Goal: Task Accomplishment & Management: Manage account settings

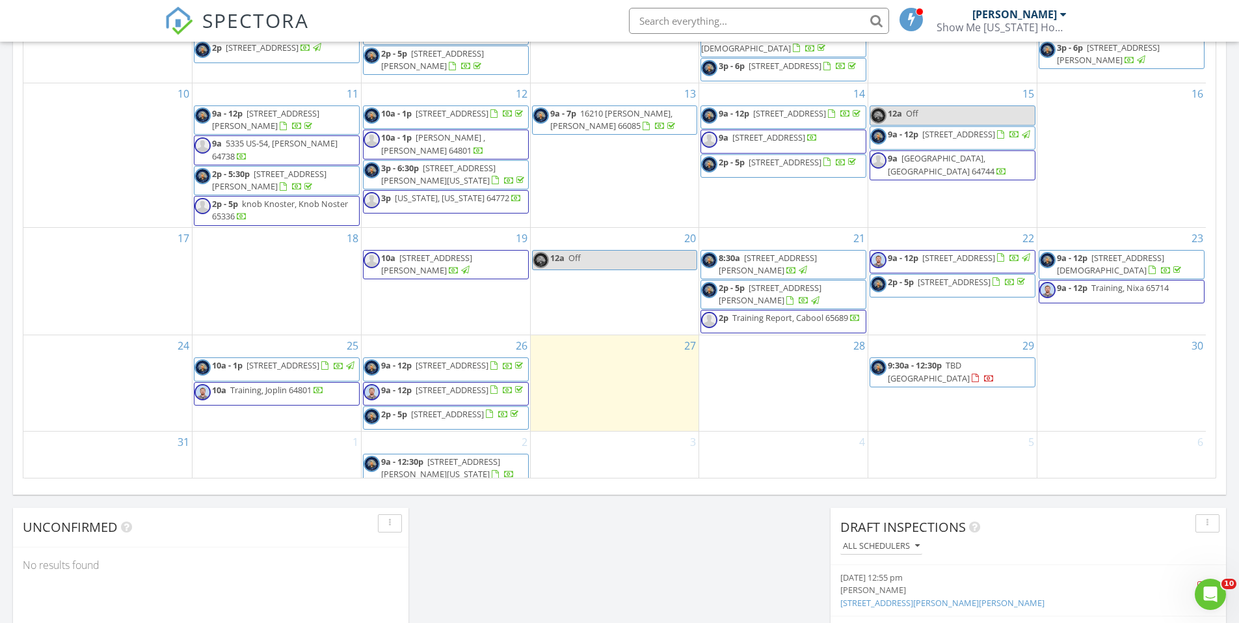
scroll to position [70, 0]
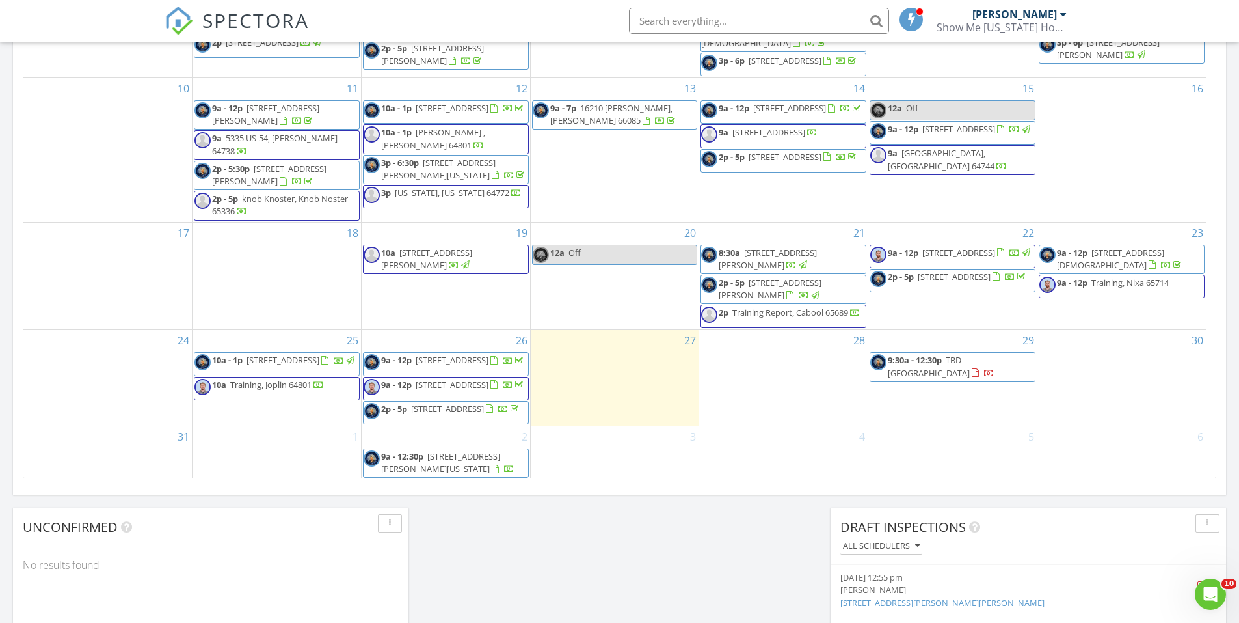
drag, startPoint x: 464, startPoint y: 392, endPoint x: 478, endPoint y: 381, distance: 18.5
click at [478, 381] on span "9a - 12p 912 Olive St, Carthage 64836" at bounding box center [445, 389] width 162 height 20
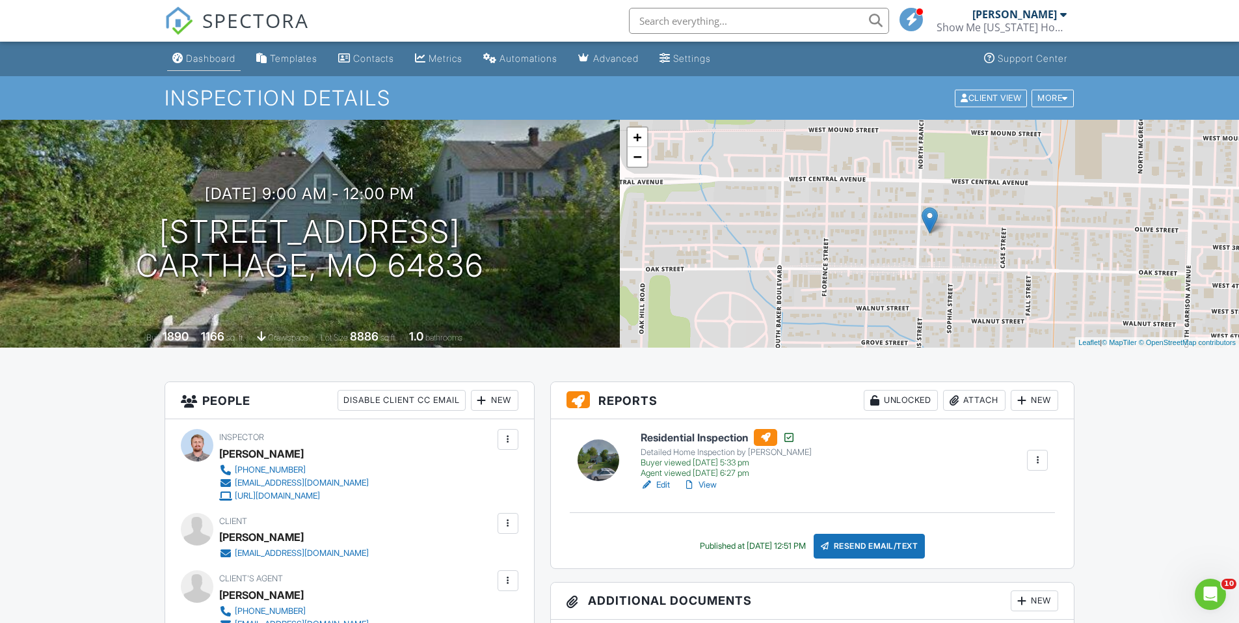
click at [194, 53] on div "Dashboard" at bounding box center [210, 58] width 49 height 11
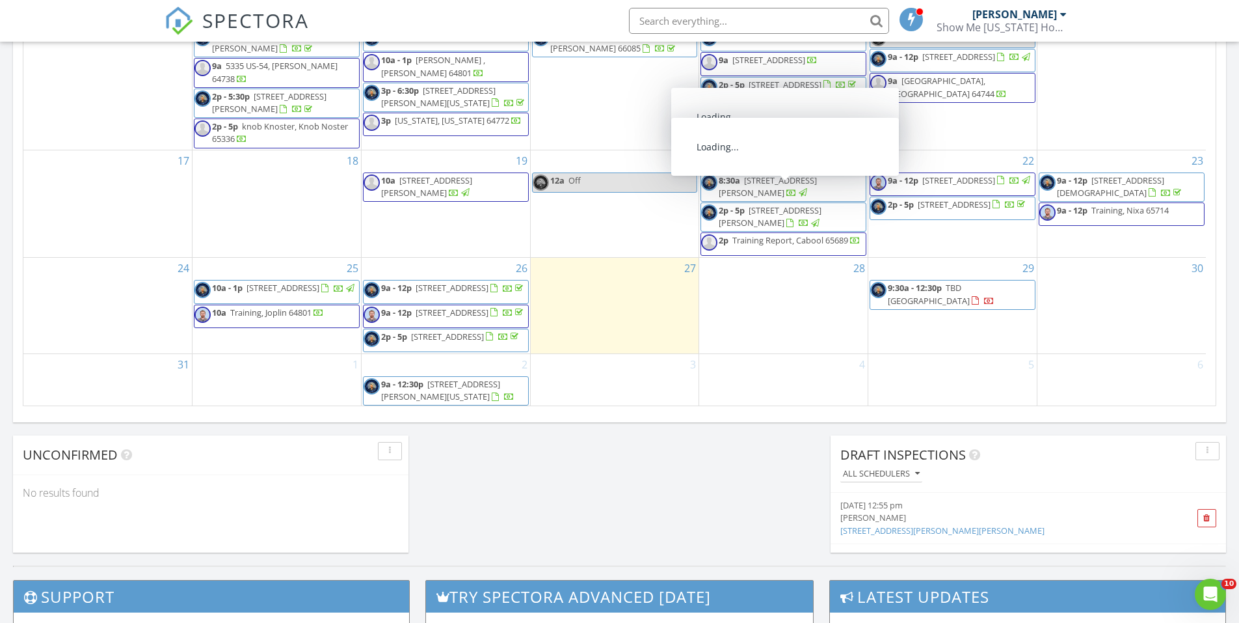
scroll to position [846, 0]
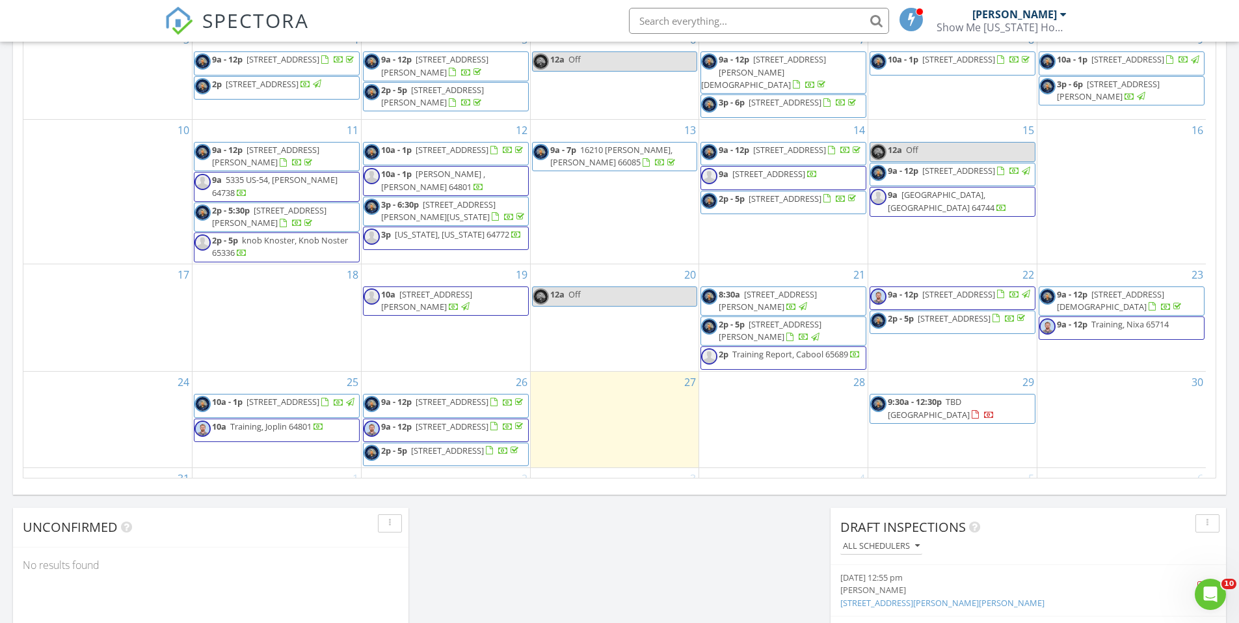
scroll to position [70, 0]
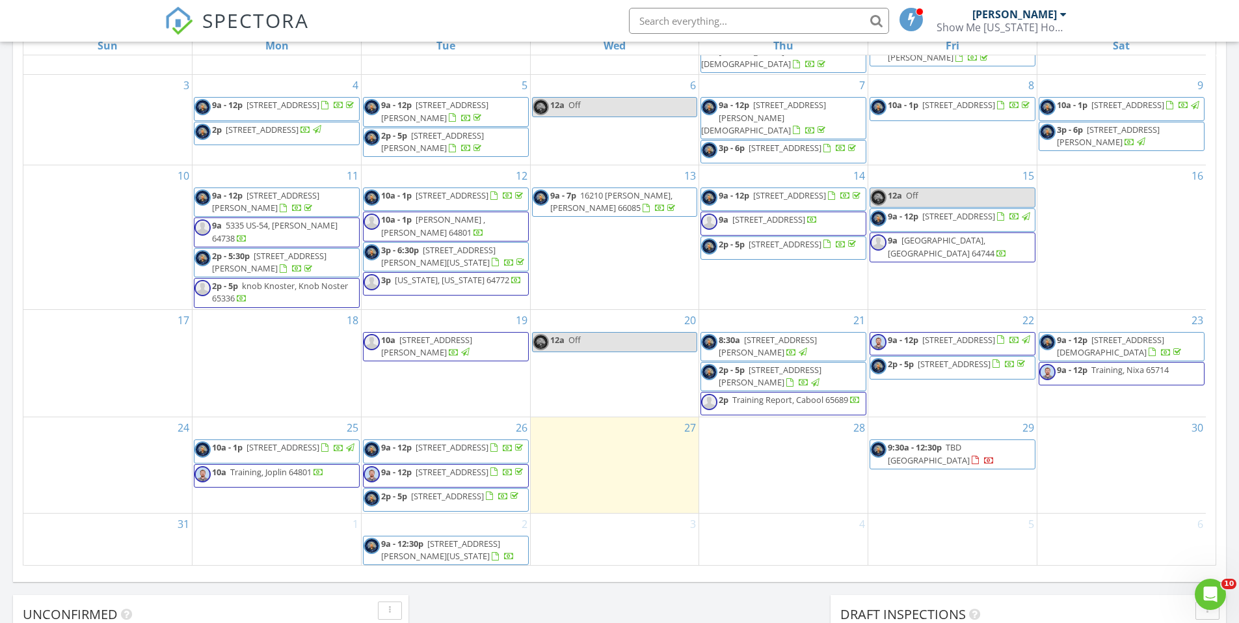
scroll to position [651, 0]
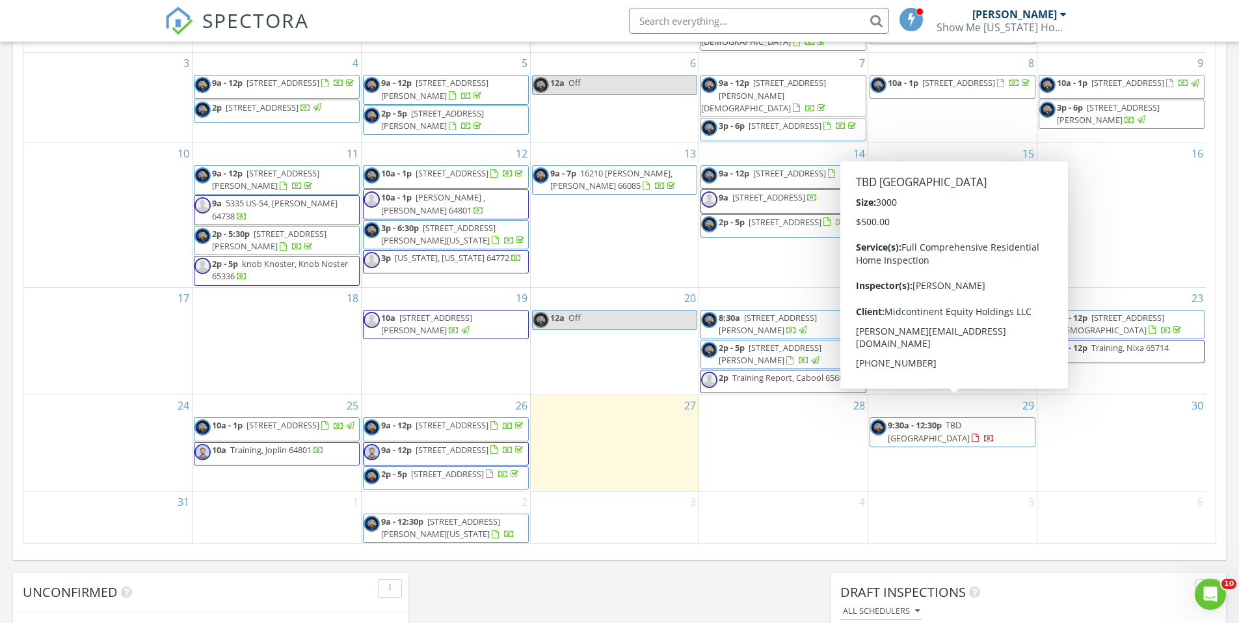
click at [956, 419] on span "TBD Stockton Main Street, Stockton 65785" at bounding box center [929, 431] width 82 height 24
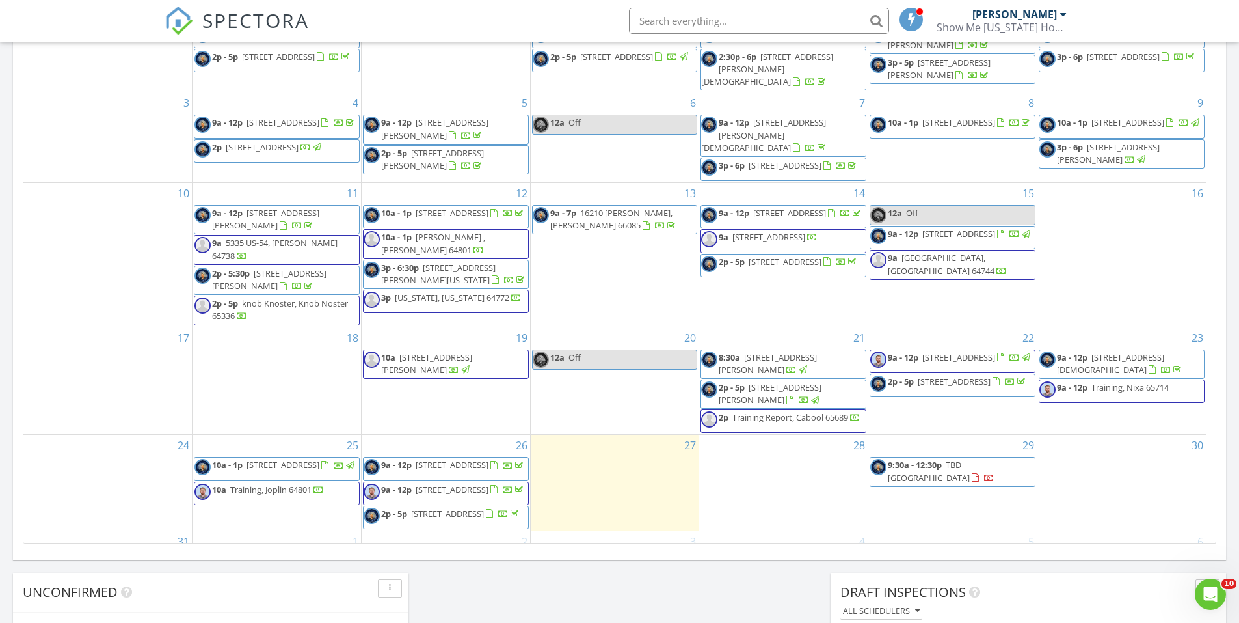
scroll to position [70, 0]
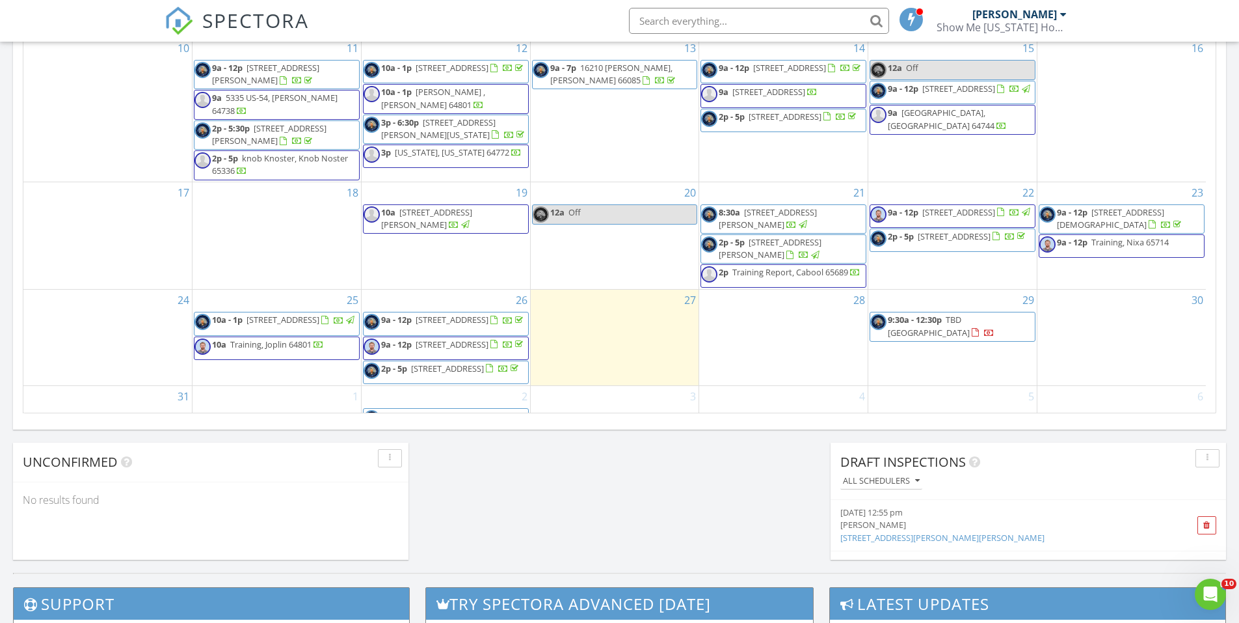
scroll to position [70, 0]
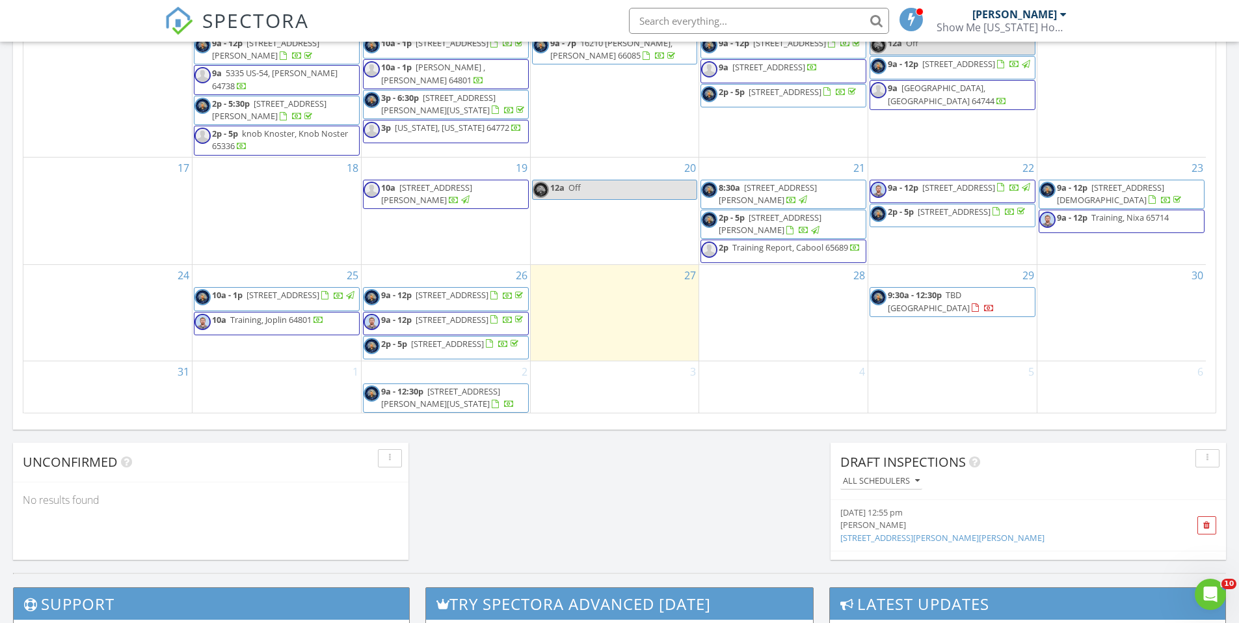
click at [1063, 409] on div "6" at bounding box center [1122, 387] width 169 height 53
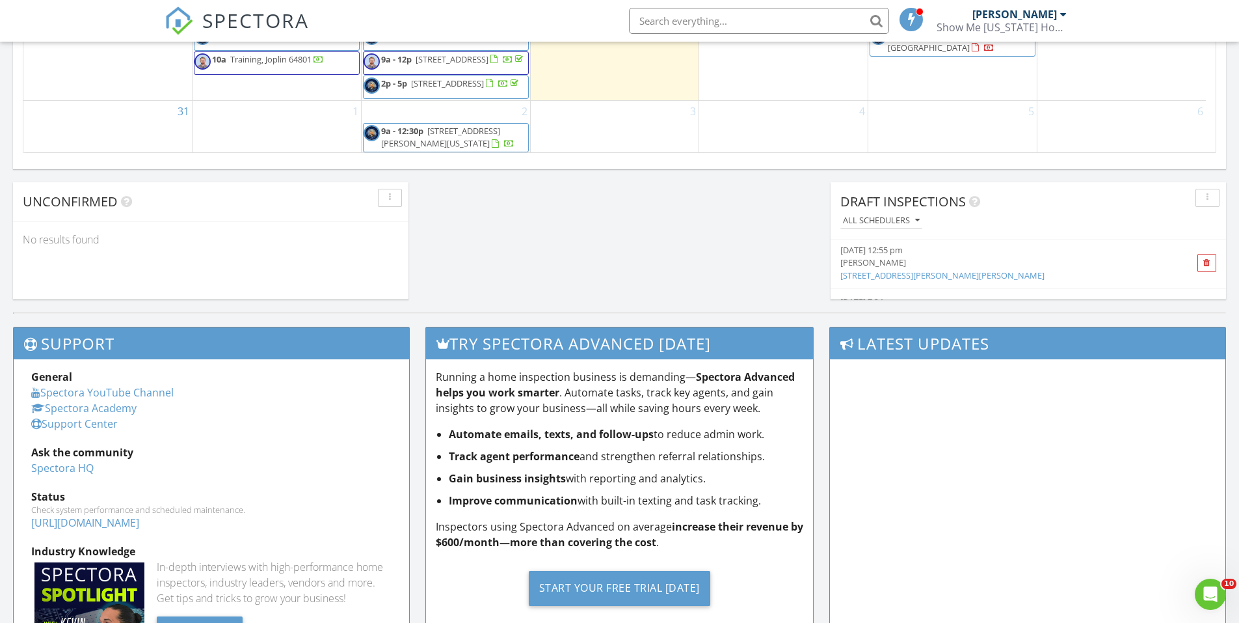
scroll to position [0, 0]
click at [921, 261] on div "[PERSON_NAME]" at bounding box center [998, 264] width 314 height 12
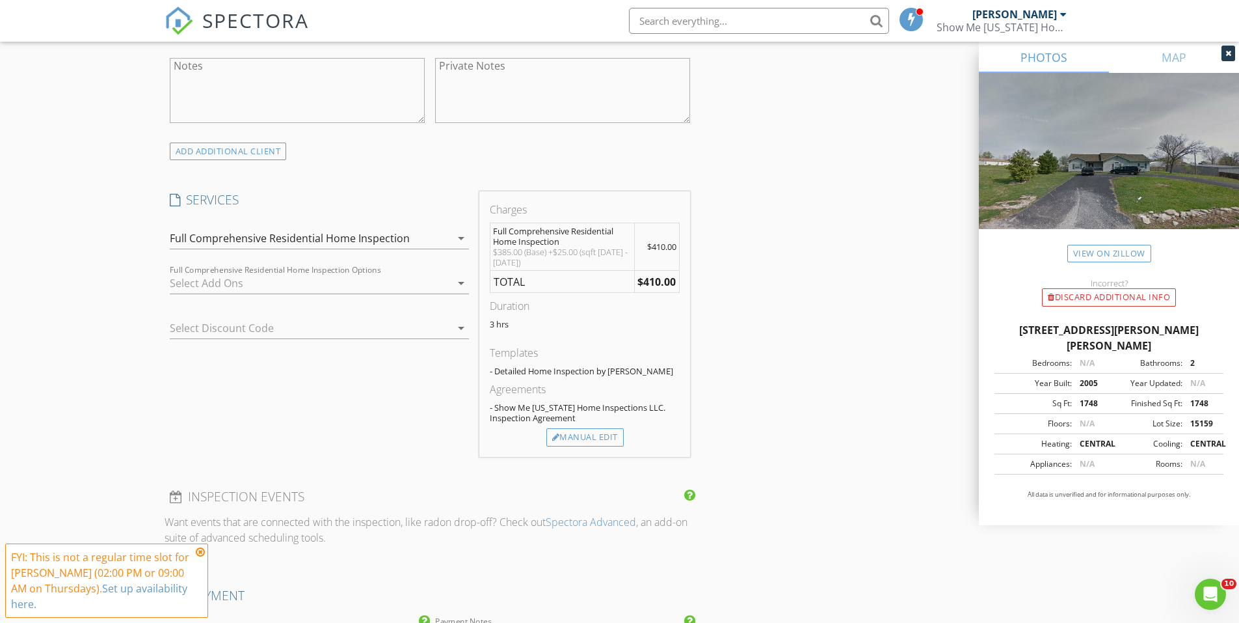
scroll to position [1041, 0]
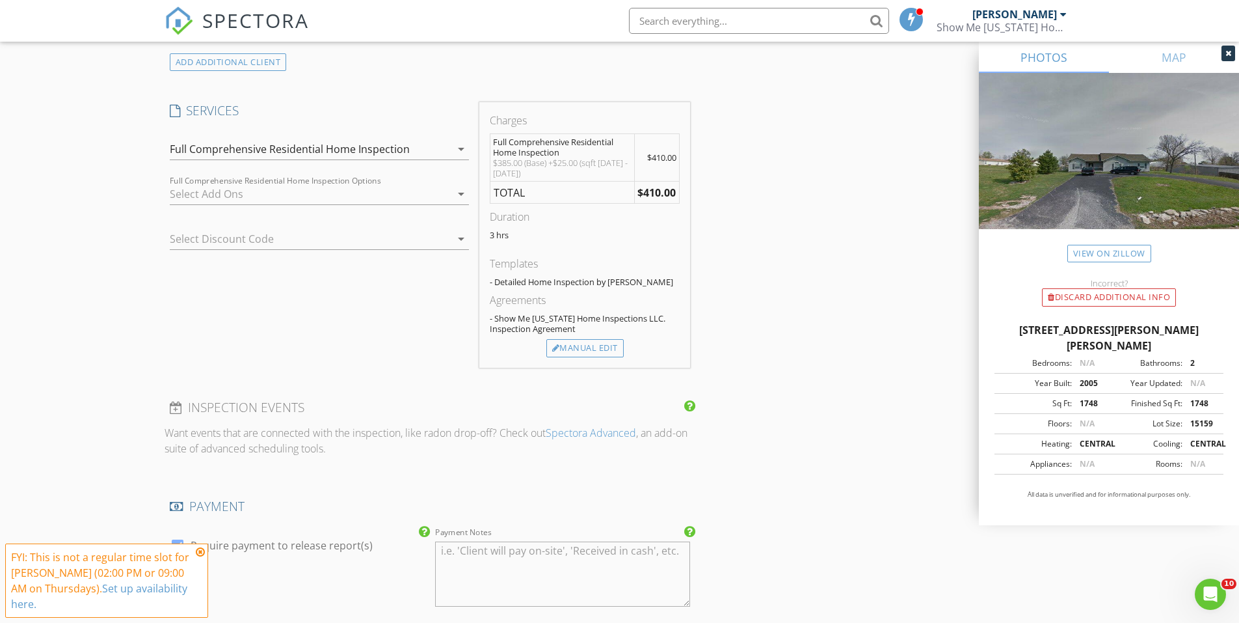
drag, startPoint x: 856, startPoint y: 179, endPoint x: 849, endPoint y: 174, distance: 7.9
click at [849, 174] on div "INSPECTOR(S) check_box Austin Davis PRIMARY check_box_outline_blank Tanner Witt…" at bounding box center [620, 342] width 911 height 2465
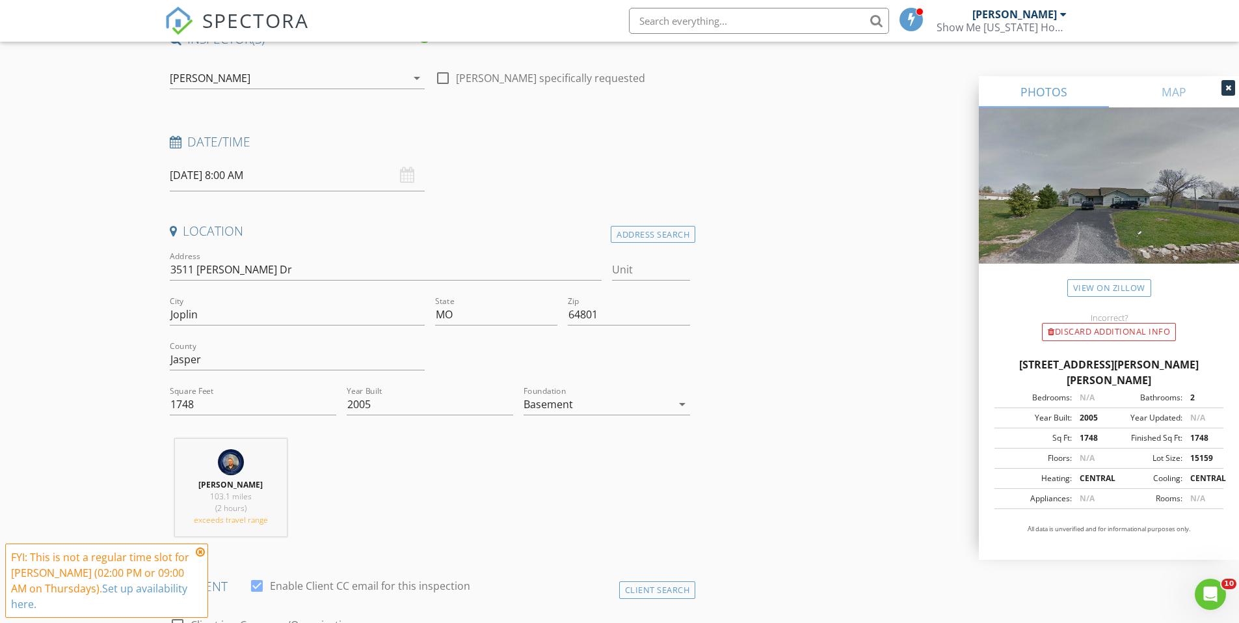
scroll to position [0, 0]
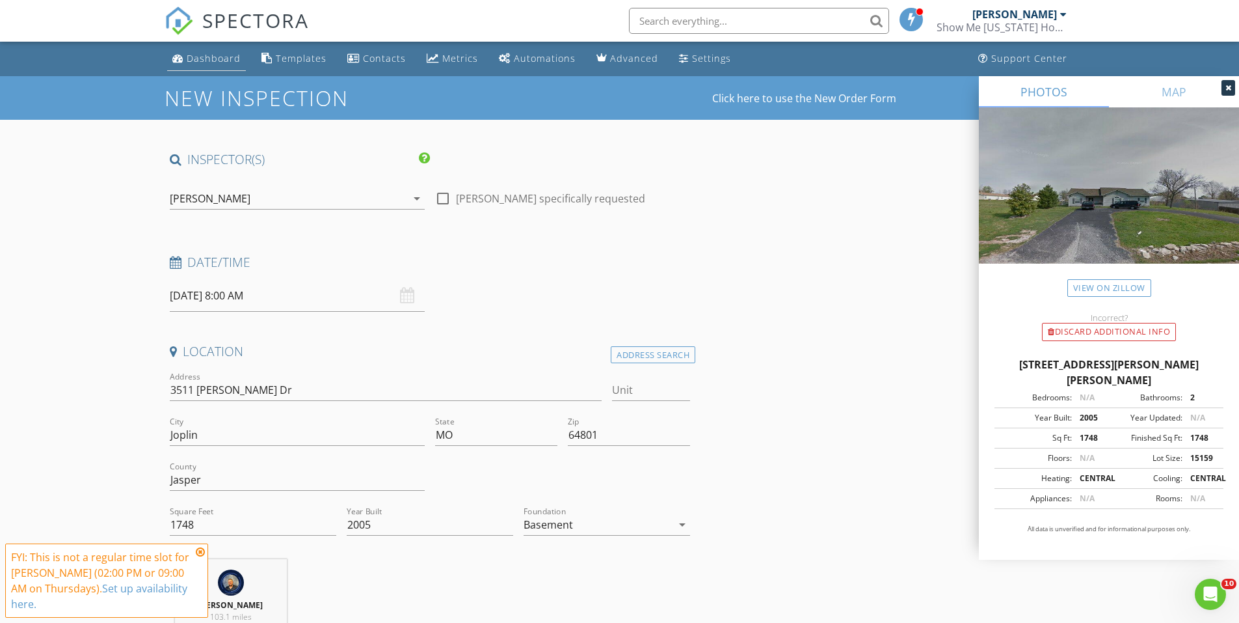
click at [215, 61] on div "Dashboard" at bounding box center [214, 58] width 54 height 12
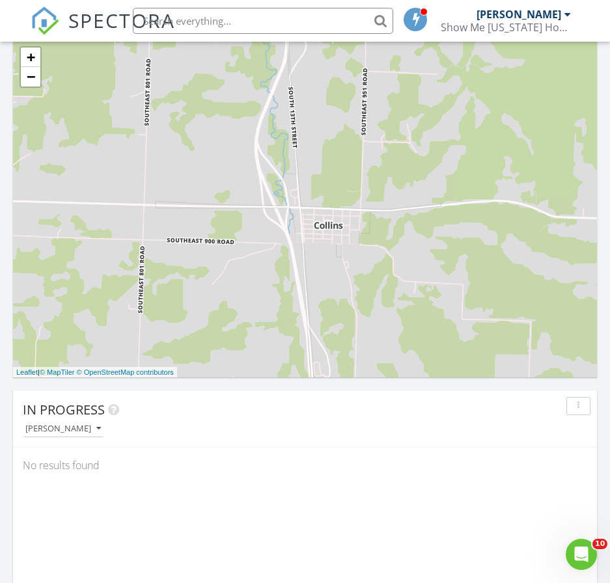
scroll to position [7, 7]
